Goal: Task Accomplishment & Management: Manage account settings

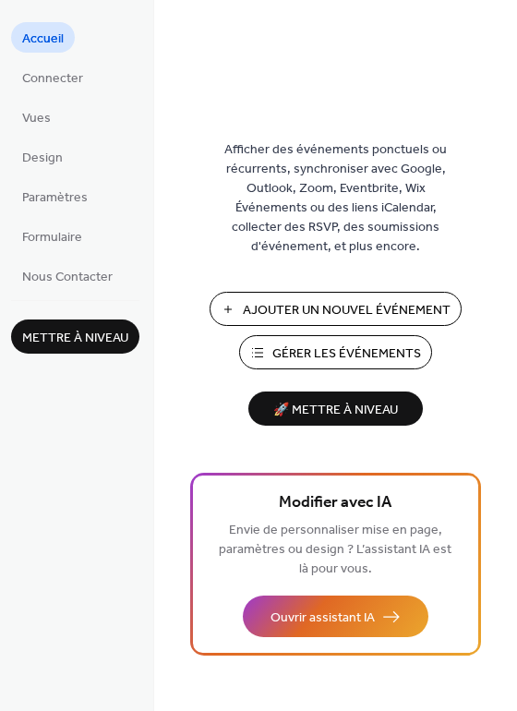
click at [352, 406] on span "🚀 Mettre à niveau" at bounding box center [335, 410] width 152 height 25
click at [346, 353] on span "Gérer les Événements" at bounding box center [346, 353] width 149 height 19
